Goal: Check status: Check status

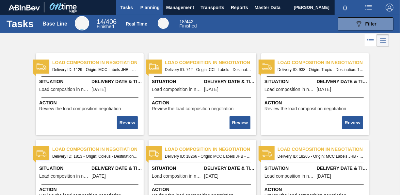
click at [155, 5] on span "Planning" at bounding box center [150, 8] width 19 height 8
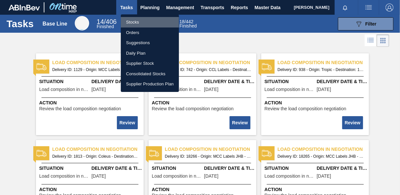
click at [143, 21] on li "Stocks" at bounding box center [150, 22] width 58 height 10
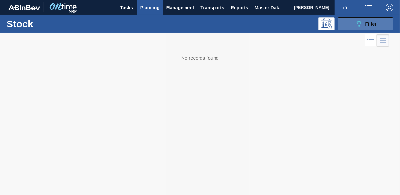
click at [352, 23] on button "089F7B8B-B2A5-4AFE-B5C0-19BA573D28AC Filter" at bounding box center [366, 23] width 56 height 13
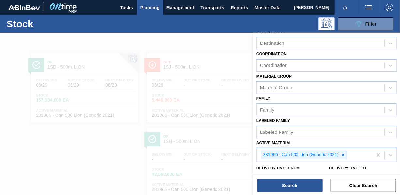
scroll to position [98, 0]
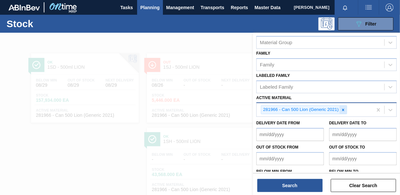
click at [344, 110] on icon at bounding box center [343, 110] width 5 height 5
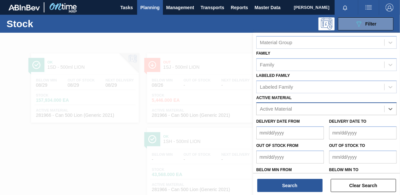
click at [337, 111] on div "Active Material" at bounding box center [321, 108] width 128 height 9
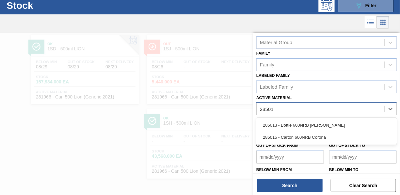
type Material "285015"
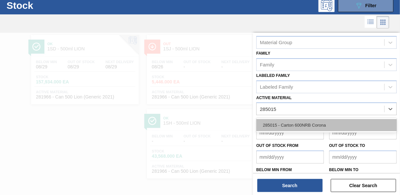
click at [321, 122] on div "285015 - Carton 600NRB Corona" at bounding box center [327, 125] width 141 height 12
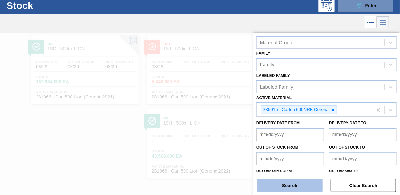
click at [303, 184] on button "Search" at bounding box center [290, 185] width 65 height 13
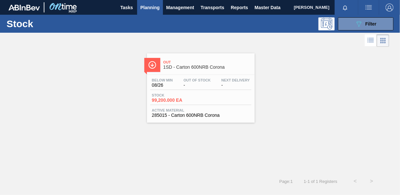
click at [162, 102] on span "99,200.000 EA" at bounding box center [175, 100] width 46 height 5
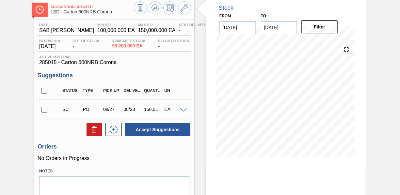
scroll to position [65, 0]
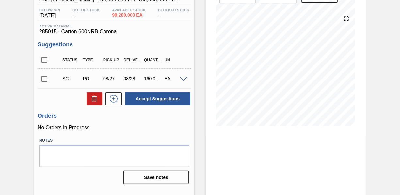
click at [50, 80] on input "checkbox" at bounding box center [45, 79] width 14 height 14
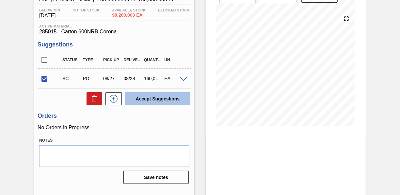
click at [157, 102] on button "Accept Suggestions" at bounding box center [157, 98] width 65 height 13
checkbox input "false"
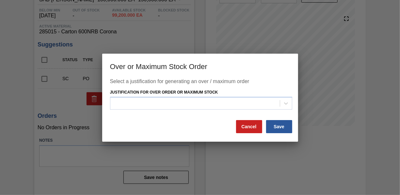
click at [157, 102] on div at bounding box center [195, 103] width 170 height 9
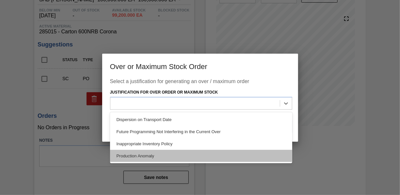
click at [185, 156] on div "Production Anomaly" at bounding box center [201, 156] width 182 height 12
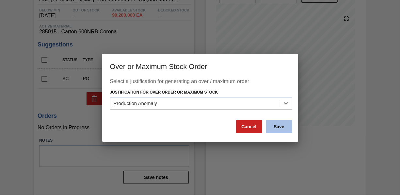
click at [274, 125] on button "Save" at bounding box center [279, 126] width 26 height 13
